Goal: Task Accomplishment & Management: Complete application form

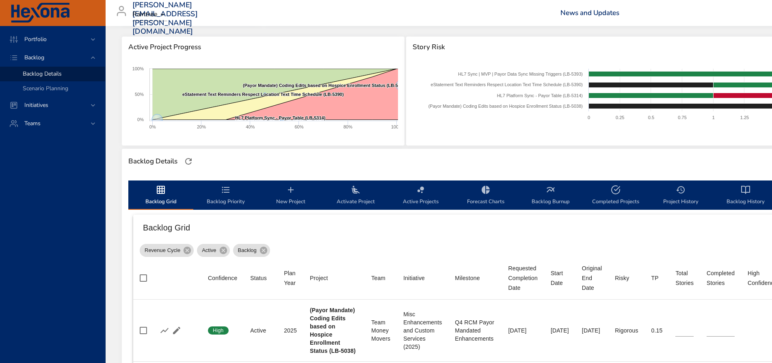
scroll to position [102, 0]
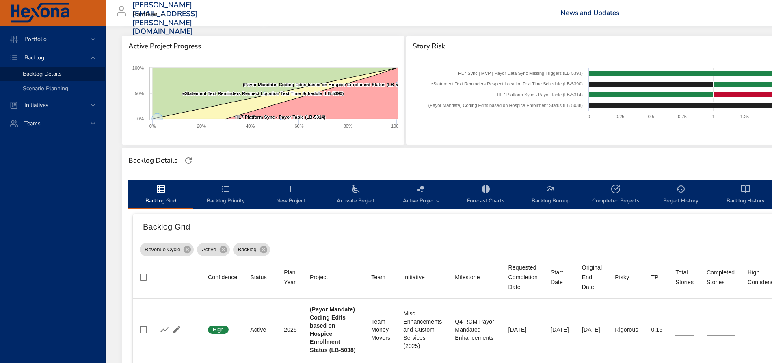
click at [291, 197] on span "New Project" at bounding box center [290, 195] width 55 height 22
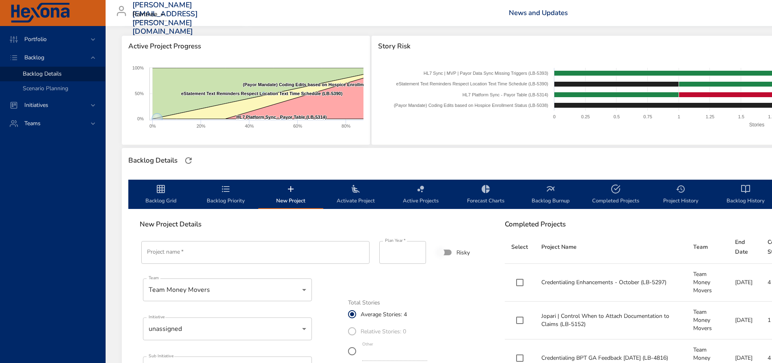
click at [257, 251] on input "Project name   *" at bounding box center [255, 252] width 228 height 23
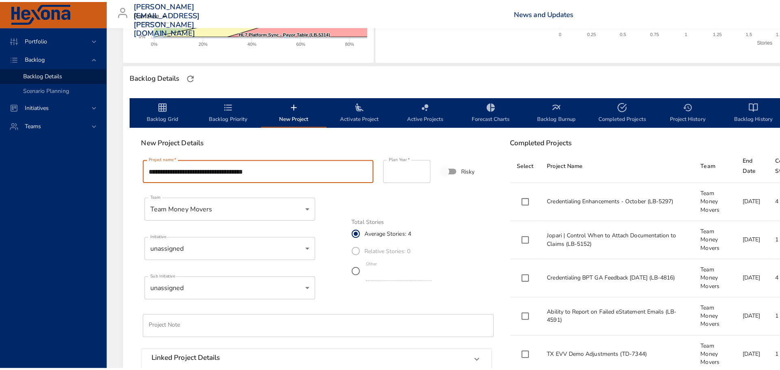
scroll to position [203, 0]
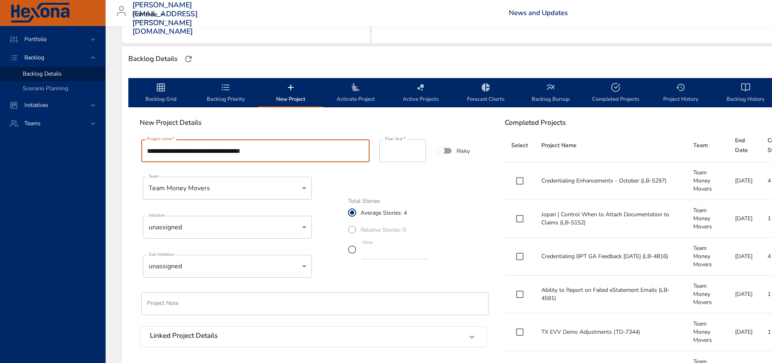
type input "**********"
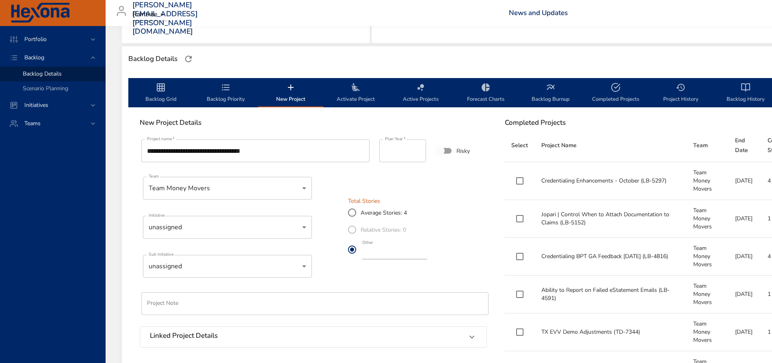
click at [427, 257] on input "*" at bounding box center [394, 252] width 65 height 13
type input "*"
click at [427, 254] on input "*" at bounding box center [394, 252] width 65 height 13
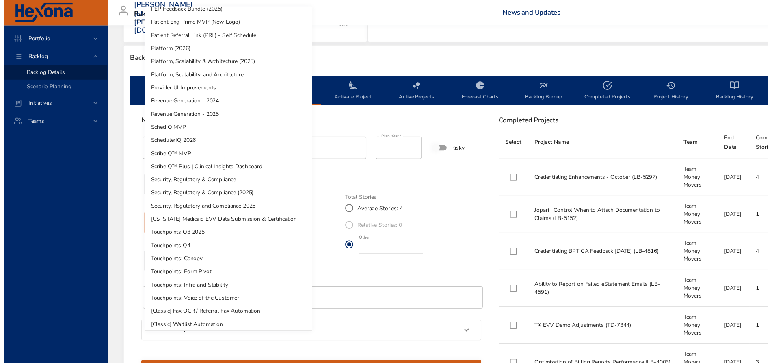
scroll to position [439, 0]
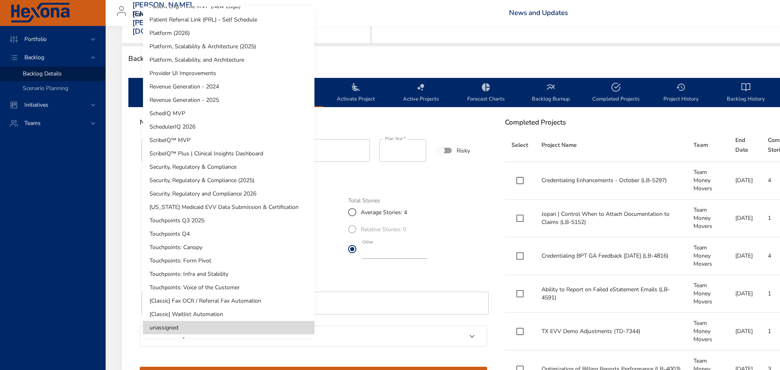
click at [484, 229] on div at bounding box center [390, 185] width 780 height 370
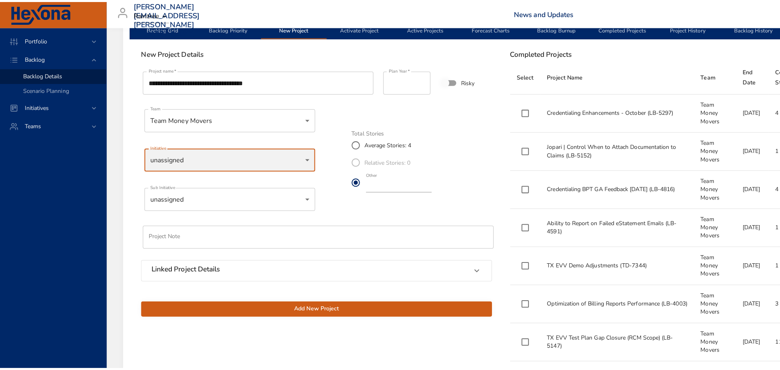
scroll to position [305, 0]
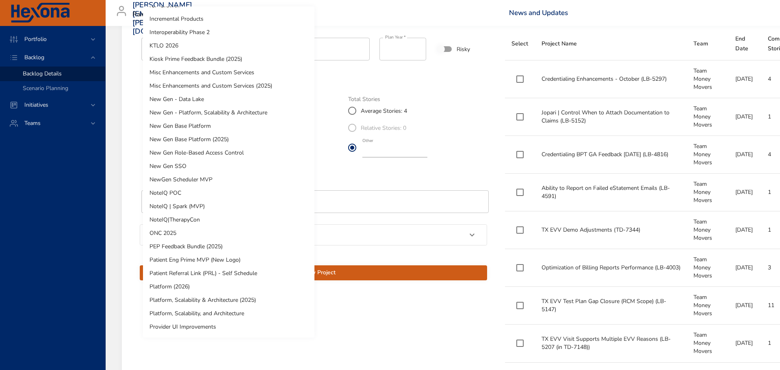
scroll to position [134, 0]
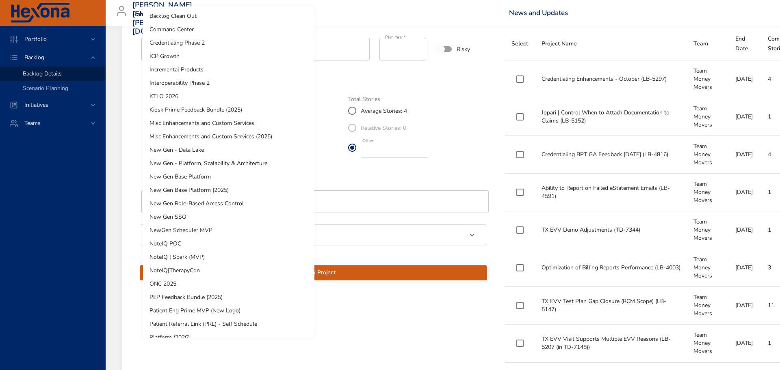
click at [220, 123] on li "Misc Enhancements and Custom Services" at bounding box center [228, 123] width 171 height 13
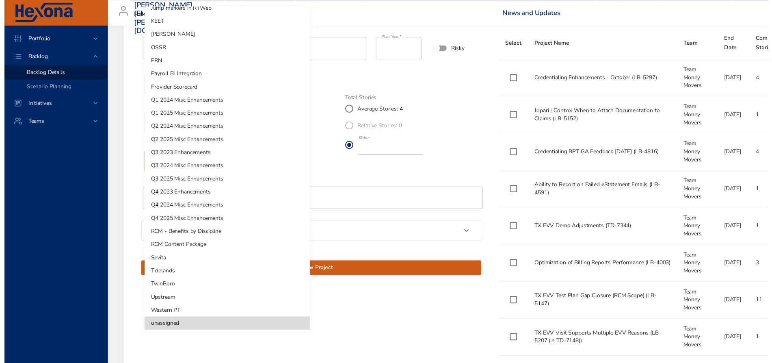
scroll to position [278, 0]
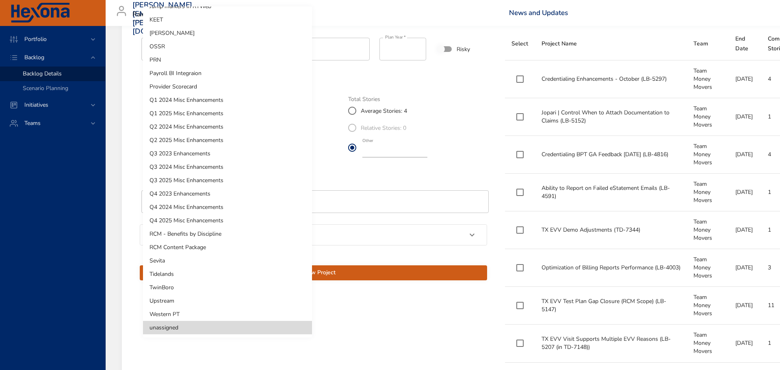
click at [177, 326] on li "unassigned" at bounding box center [227, 327] width 169 height 13
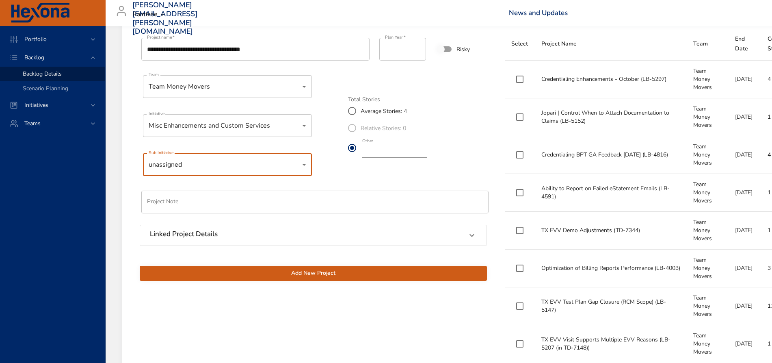
click at [296, 274] on span "Add New Project" at bounding box center [313, 273] width 334 height 10
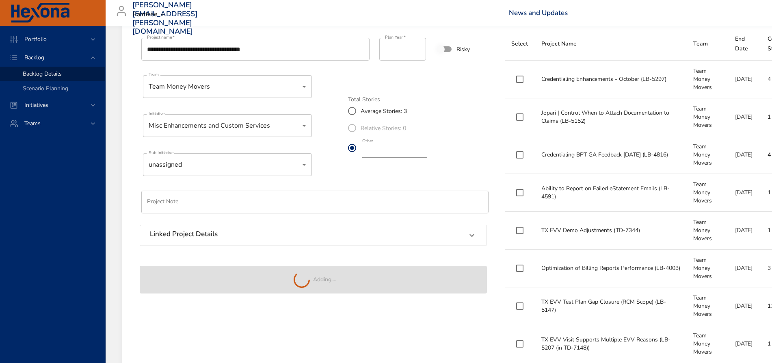
type input "*"
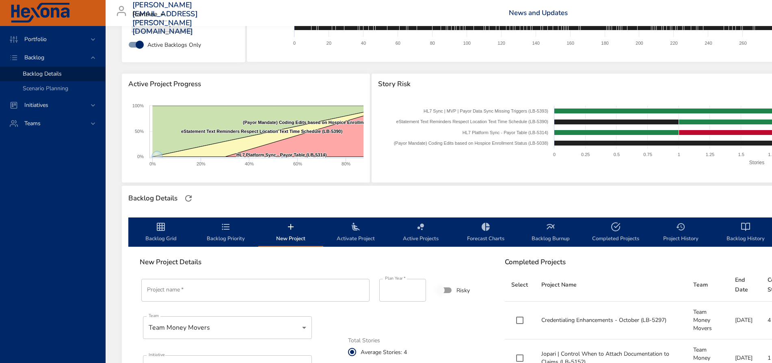
scroll to position [51, 0]
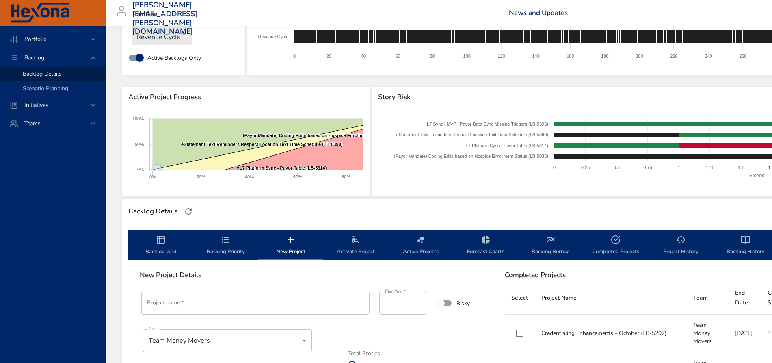
click at [231, 248] on span "Backlog Priority" at bounding box center [225, 246] width 55 height 22
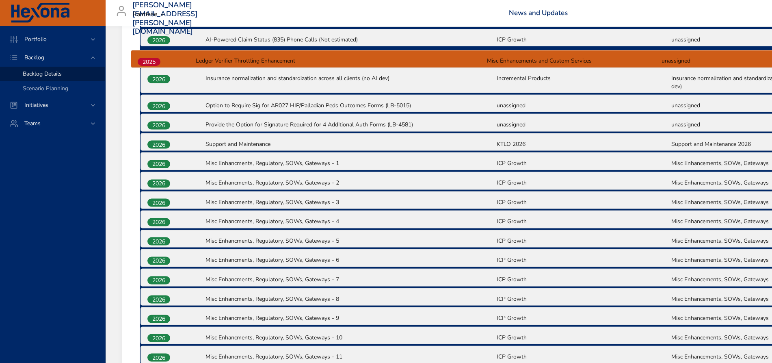
scroll to position [871, 0]
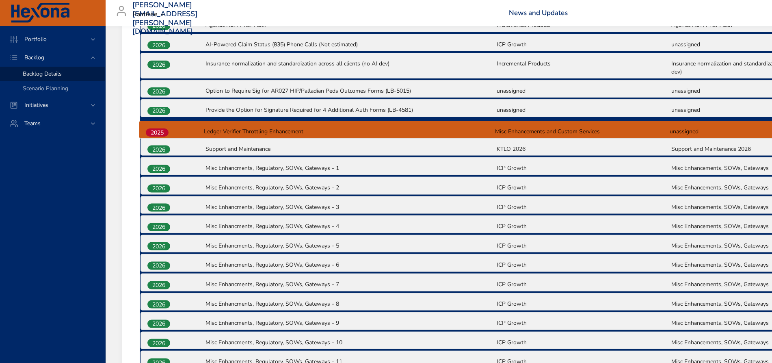
drag, startPoint x: 162, startPoint y: 277, endPoint x: 160, endPoint y: 127, distance: 149.0
